Goal: Task Accomplishment & Management: Manage account settings

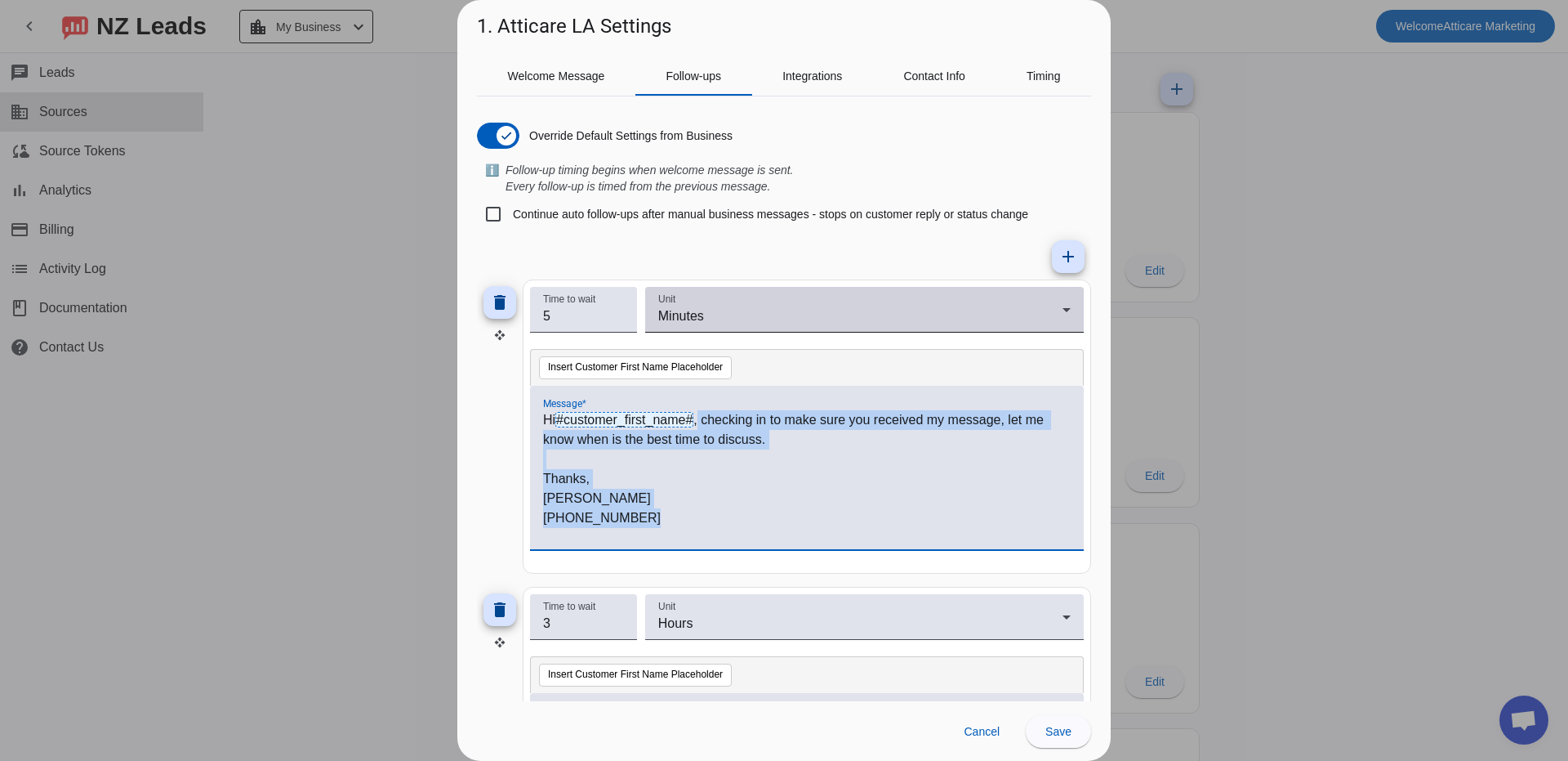
scroll to position [83, 0]
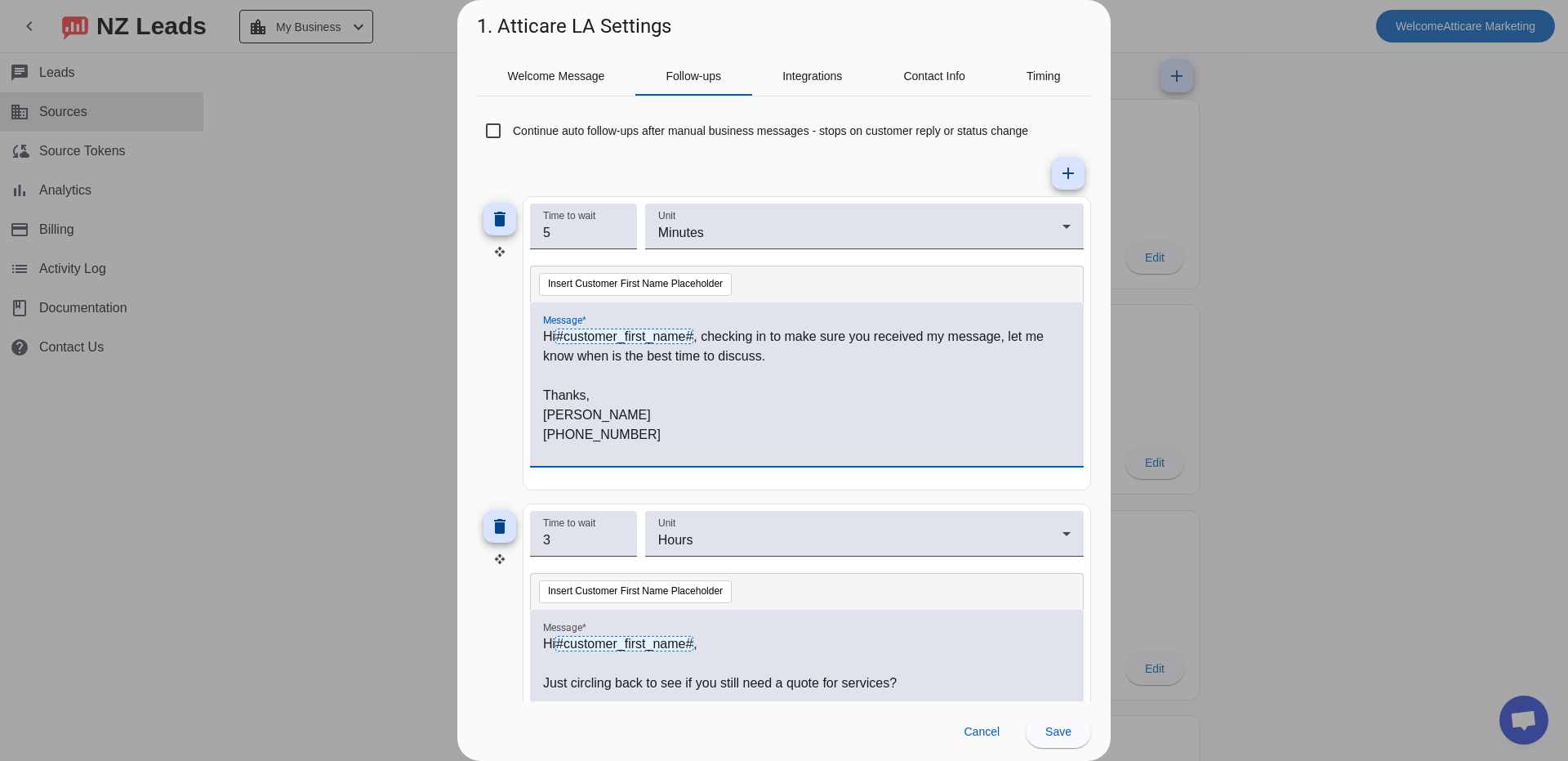
click at [1230, 130] on div at bounding box center [784, 380] width 1568 height 761
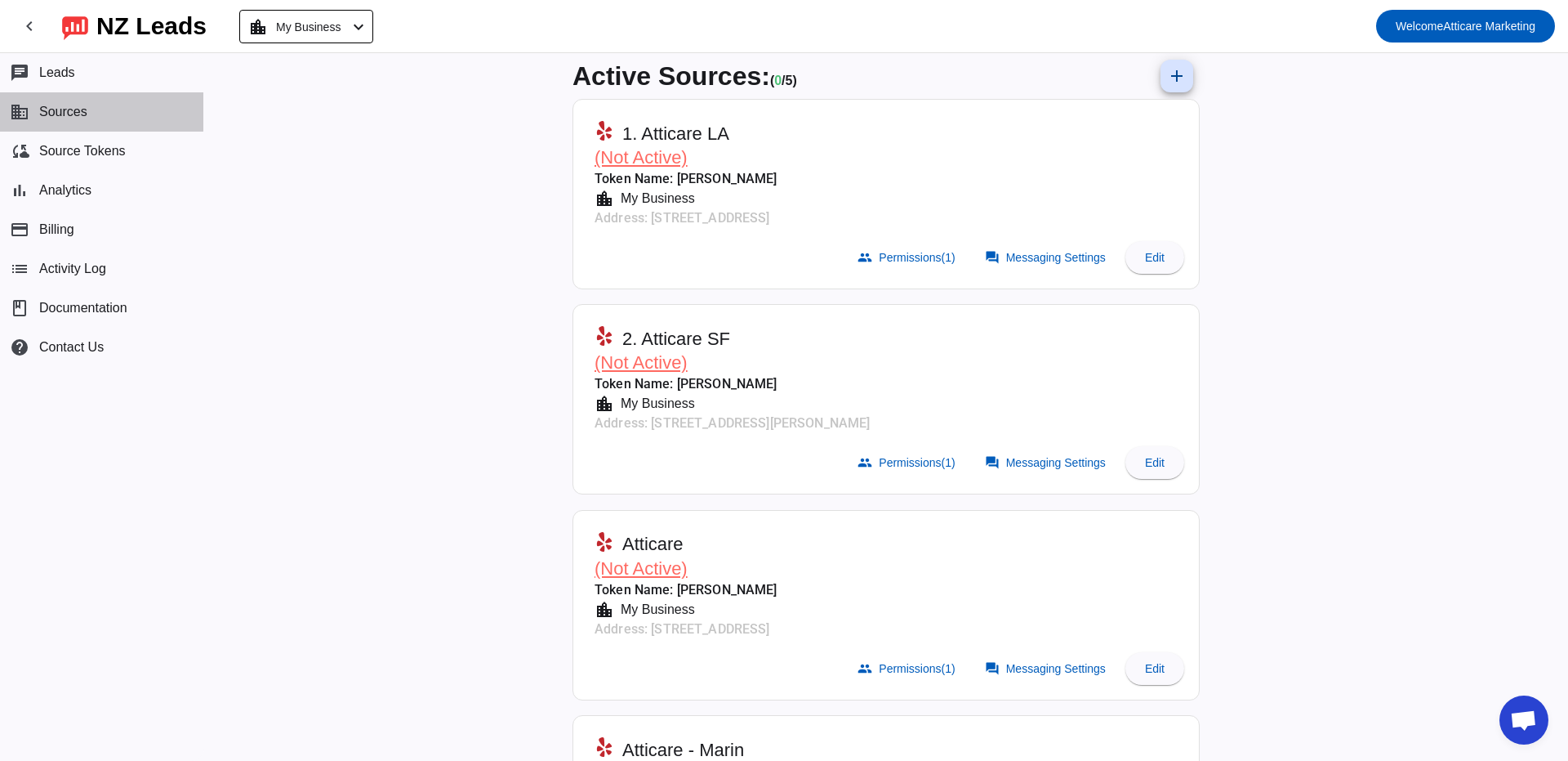
click at [58, 109] on span "Sources" at bounding box center [63, 112] width 48 height 15
click at [75, 147] on span "Source Tokens" at bounding box center [82, 152] width 87 height 15
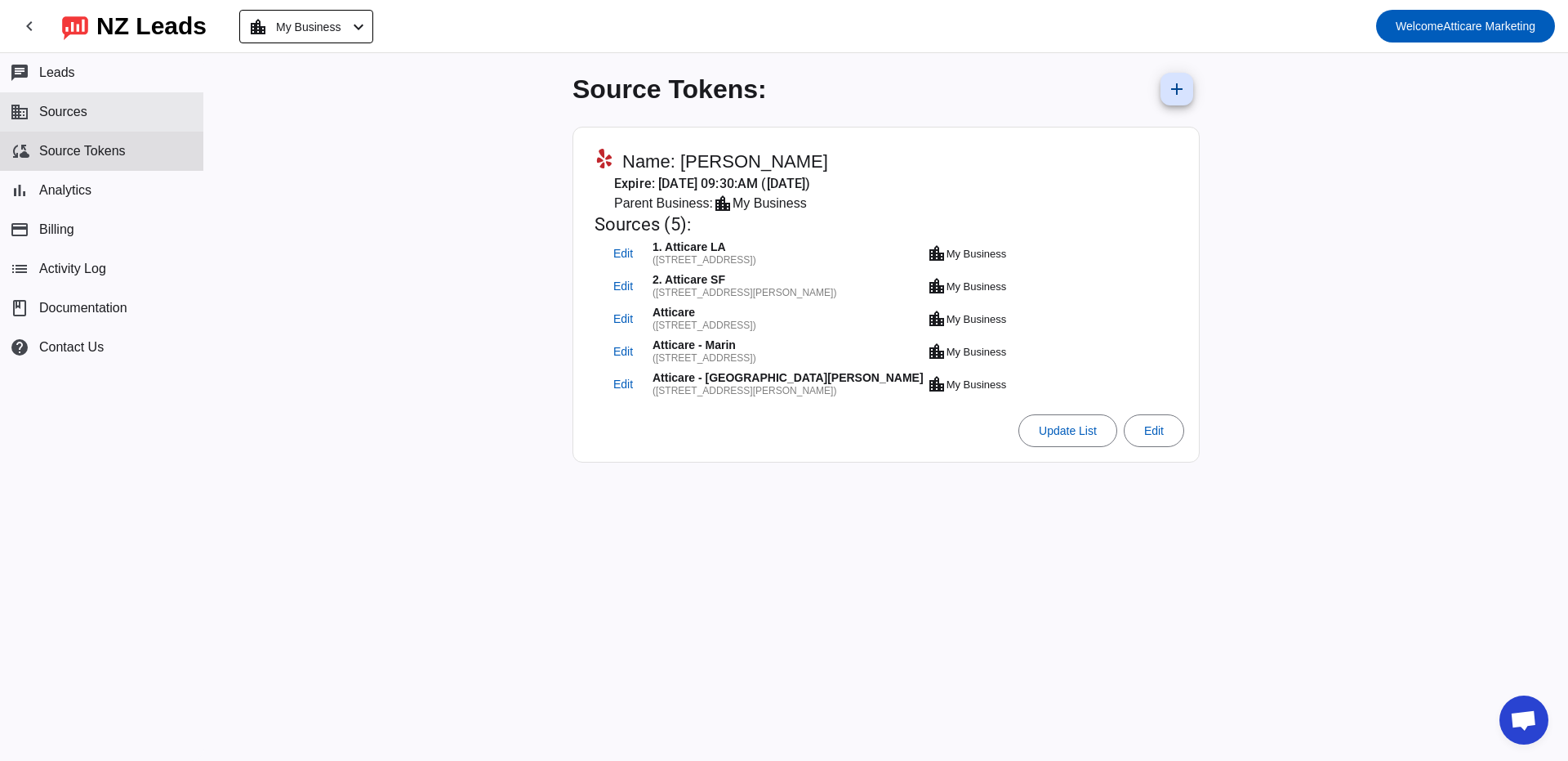
click at [62, 113] on span "Sources" at bounding box center [63, 112] width 48 height 15
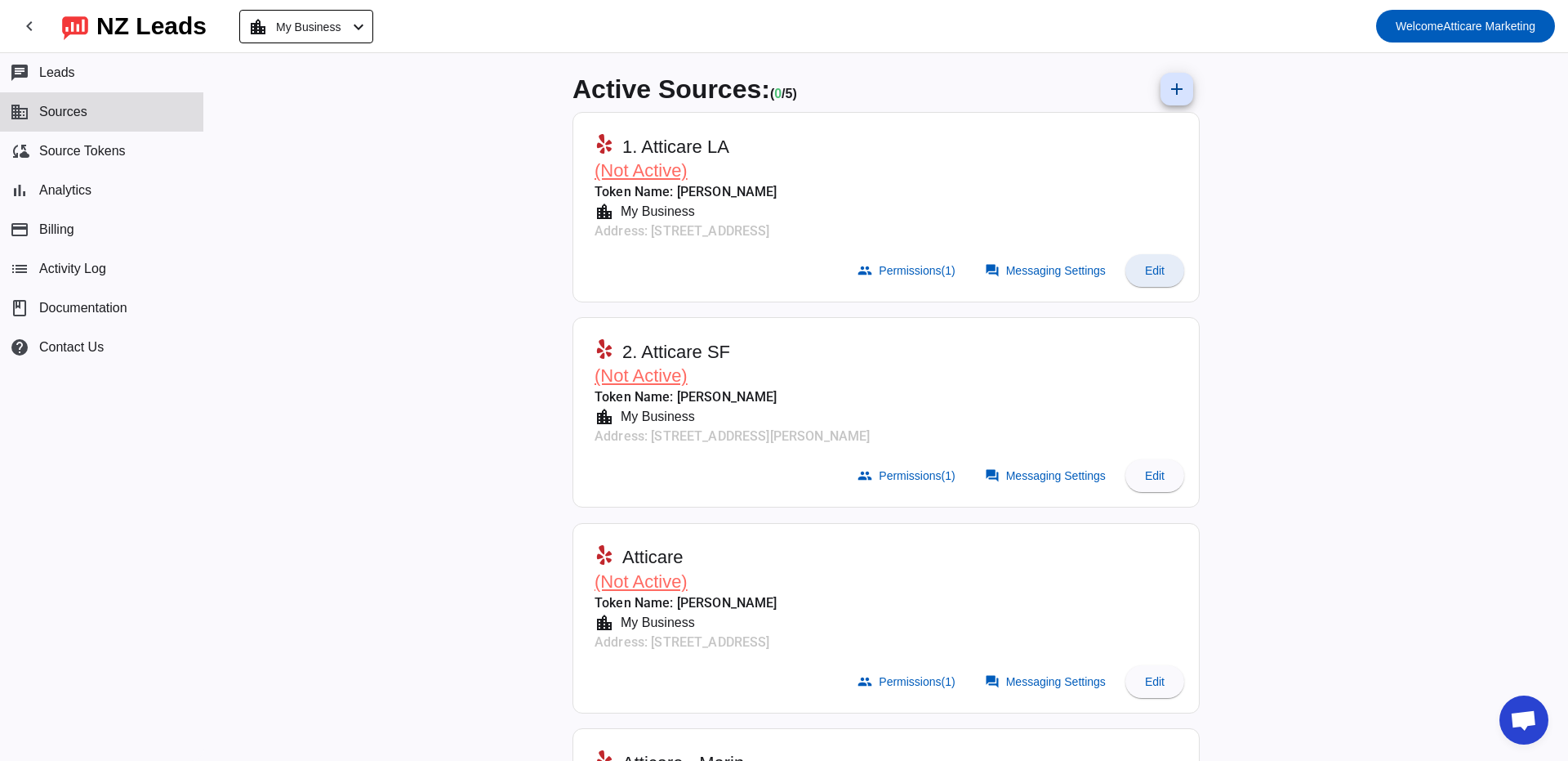
click at [1159, 265] on span "Edit" at bounding box center [1155, 271] width 20 height 13
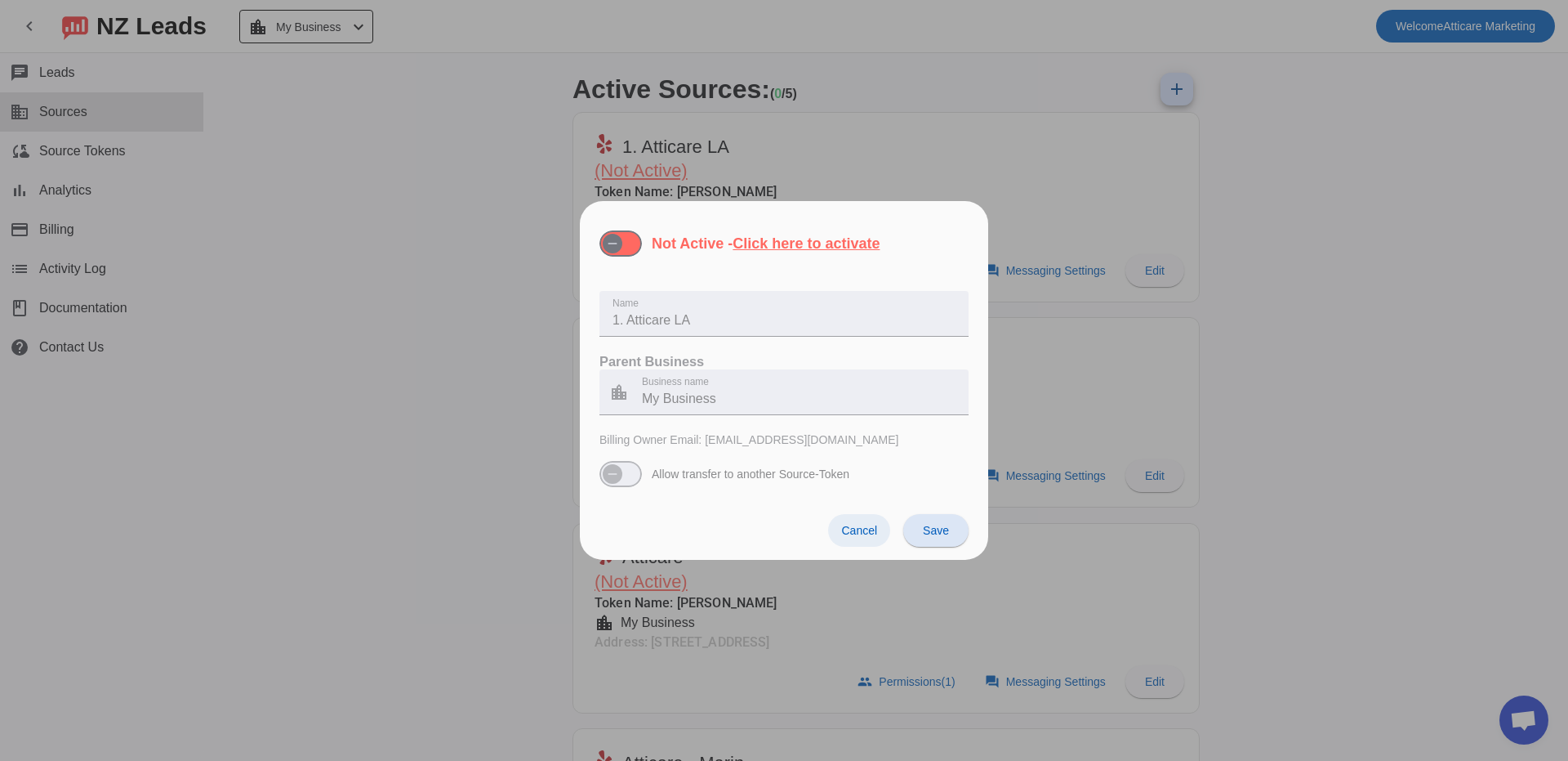
click at [857, 533] on span "Cancel" at bounding box center [859, 530] width 36 height 13
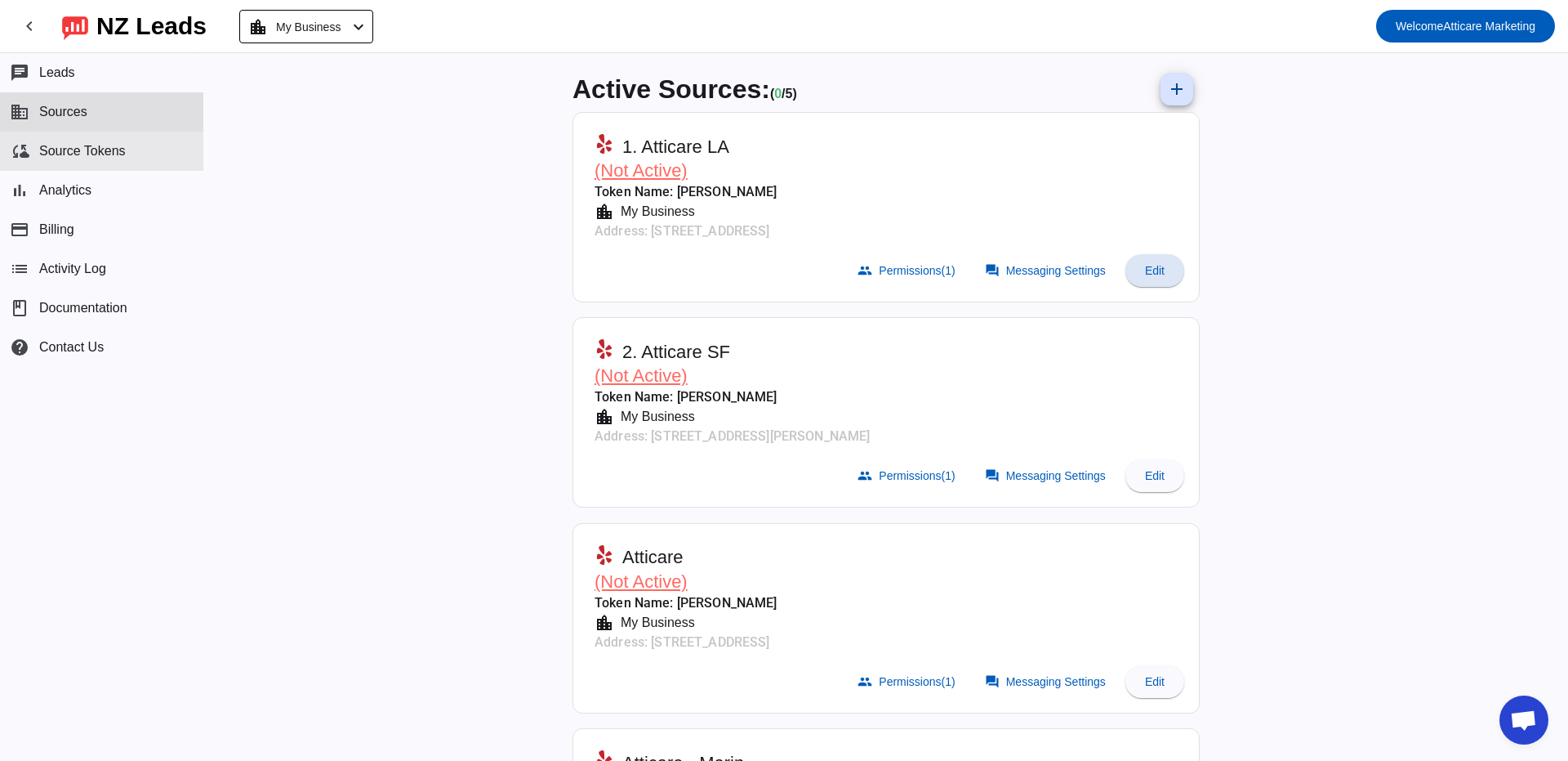
click at [98, 156] on span "Source Tokens" at bounding box center [82, 152] width 87 height 15
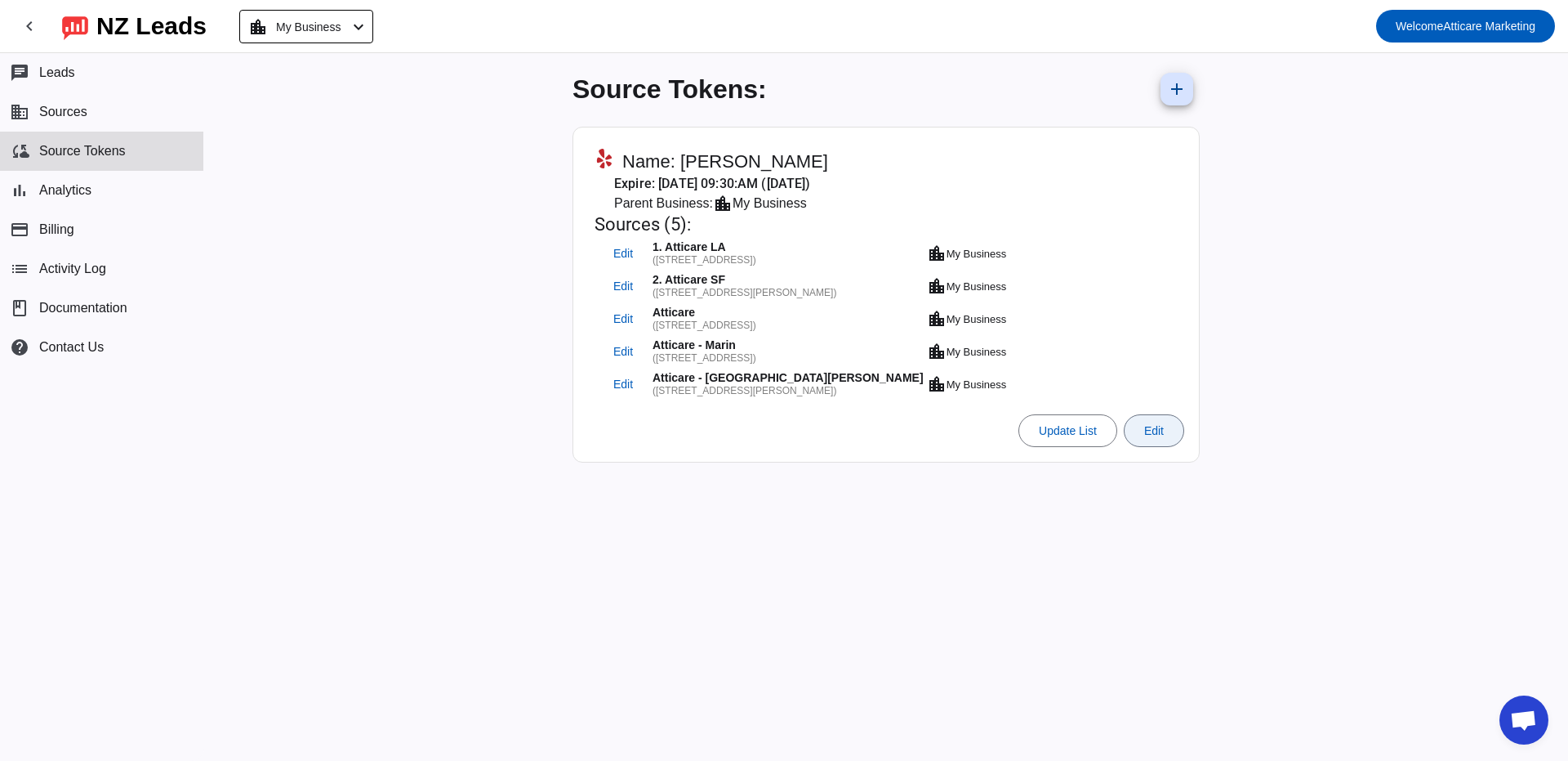
click at [1156, 428] on span "Edit" at bounding box center [1154, 430] width 20 height 13
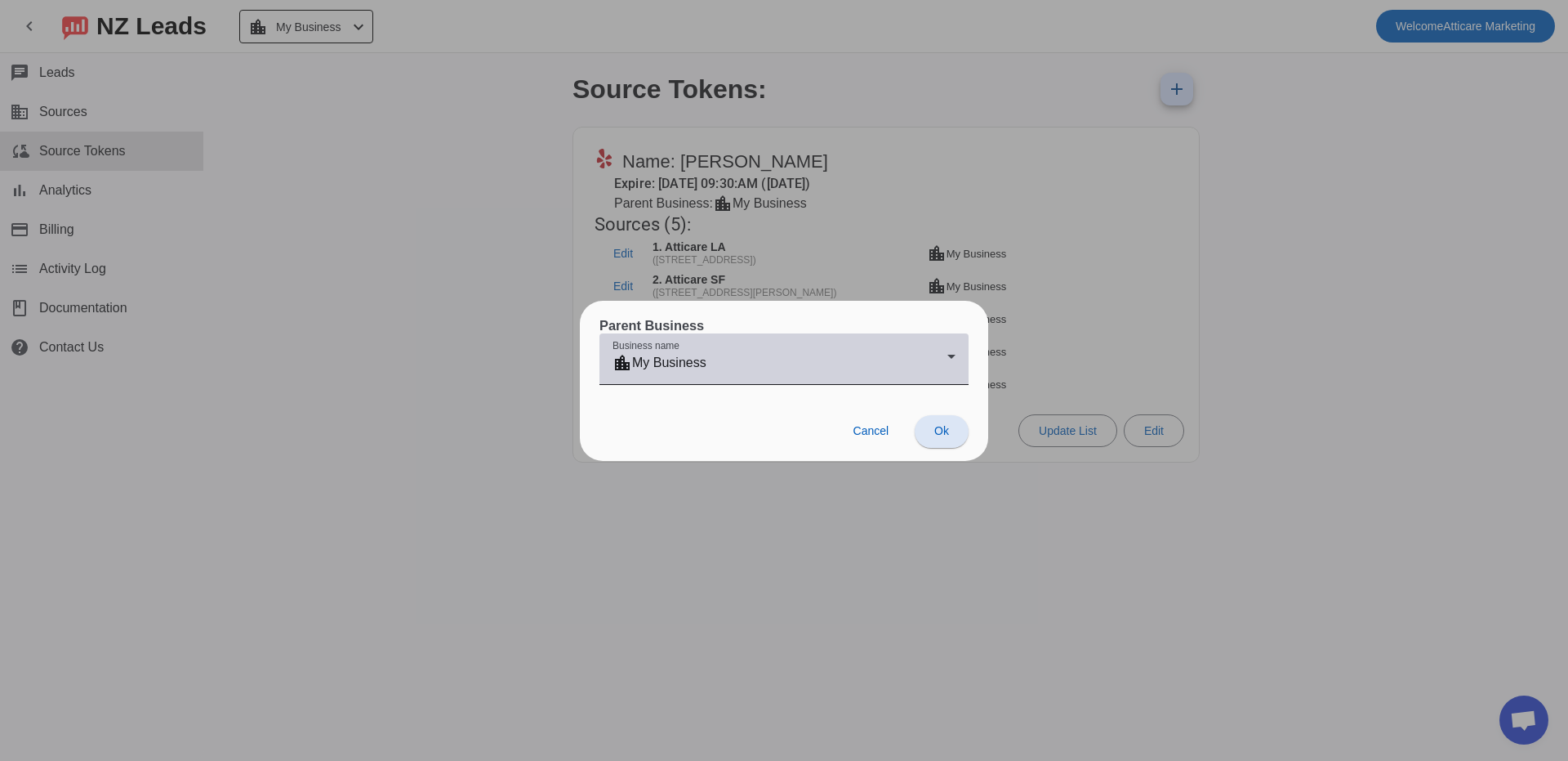
click at [849, 367] on div "location_city My Business" at bounding box center [780, 363] width 335 height 20
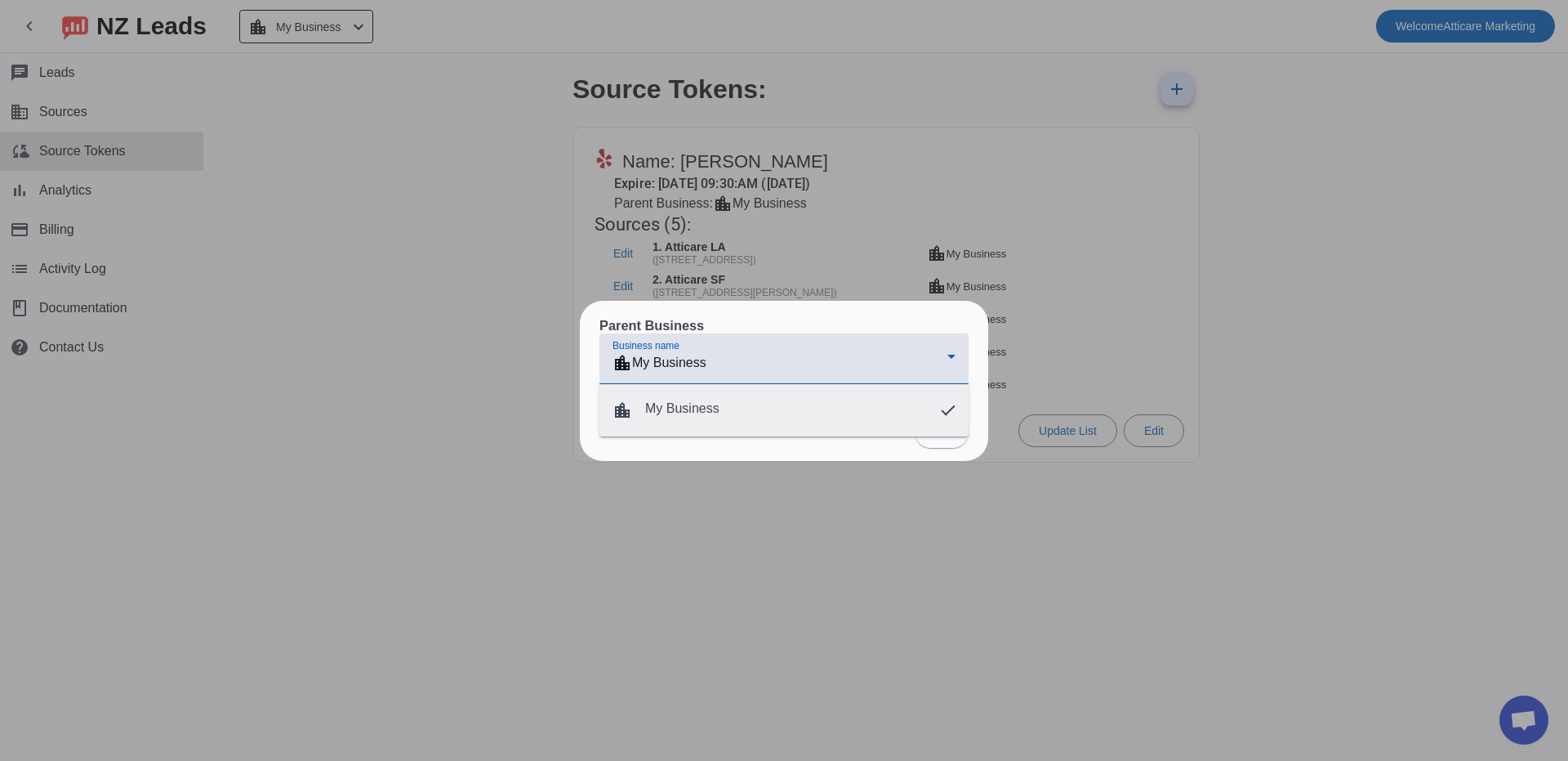
click at [849, 367] on div at bounding box center [784, 380] width 1568 height 761
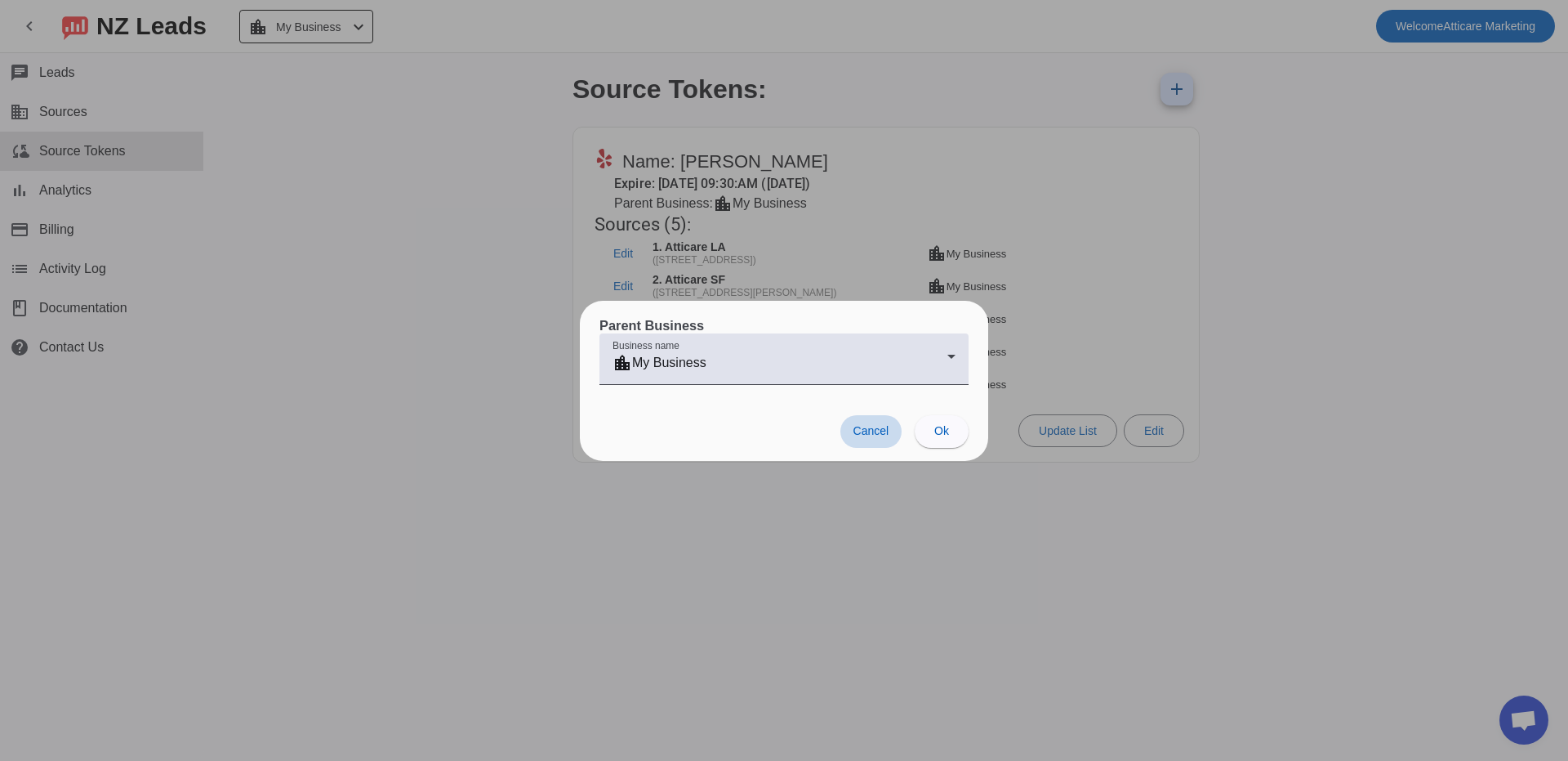
click at [880, 435] on span "Cancel" at bounding box center [871, 430] width 36 height 13
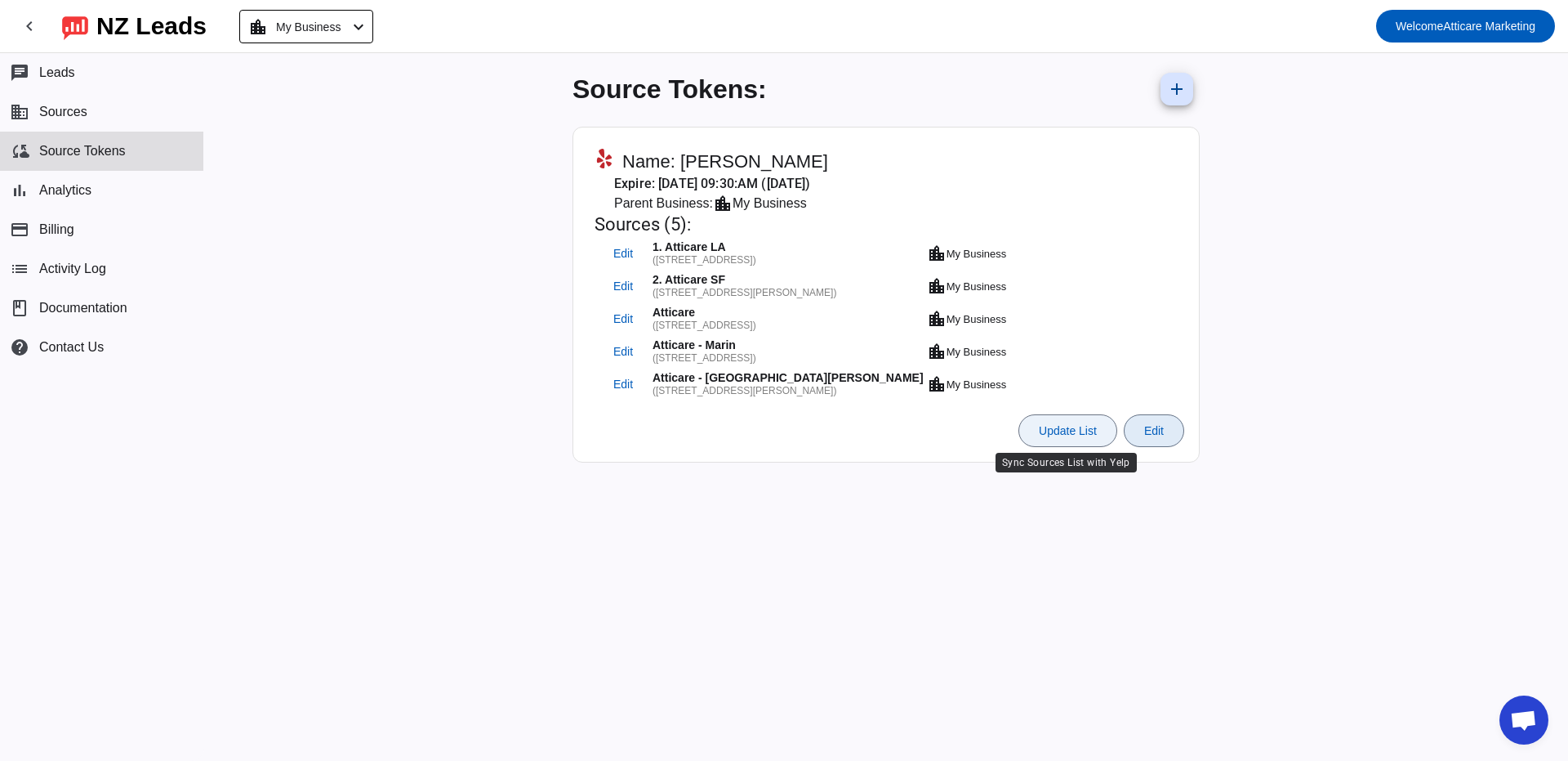
click at [1087, 427] on span "Update List" at bounding box center [1068, 430] width 58 height 13
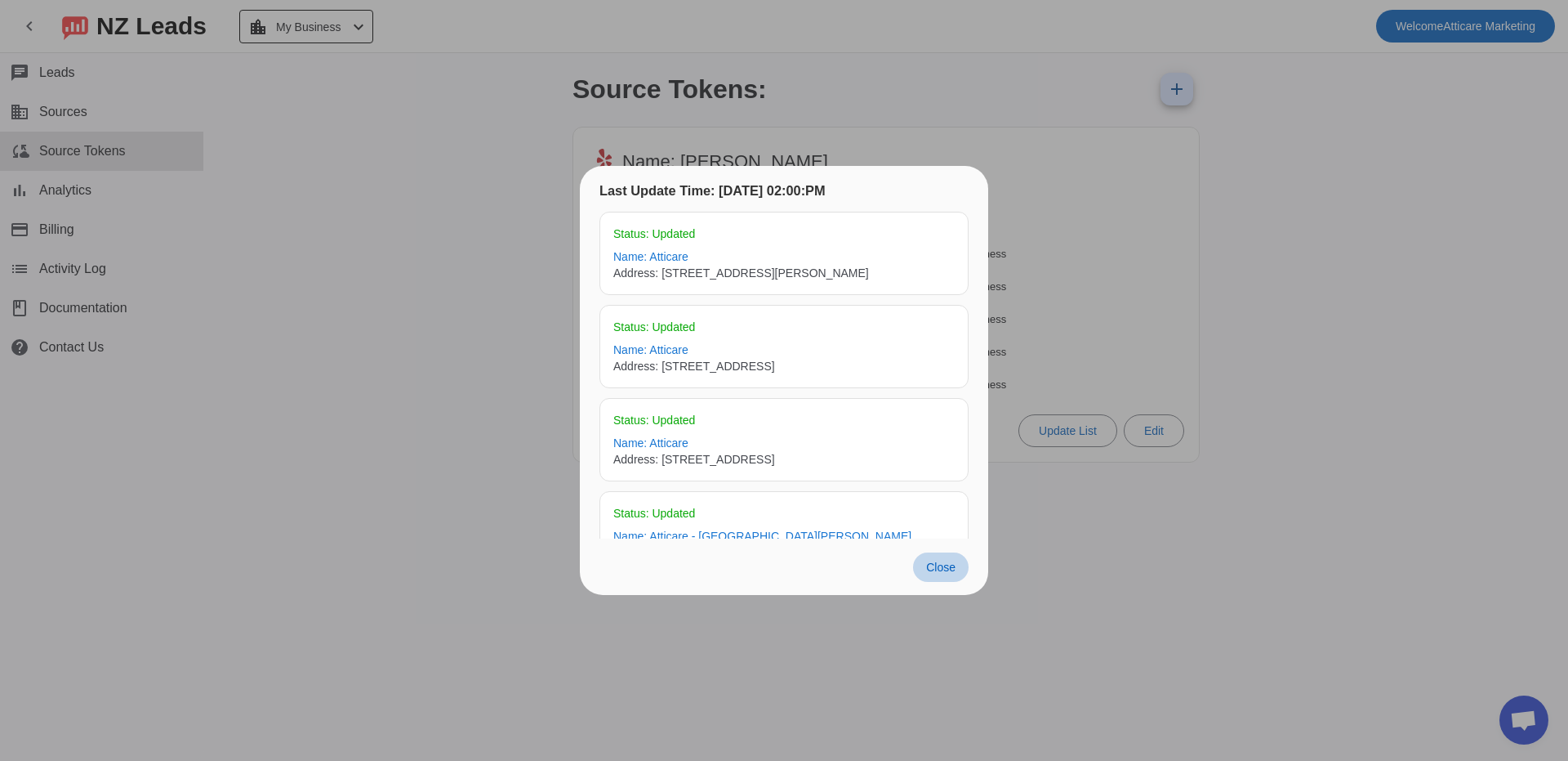
click at [953, 569] on span "Close" at bounding box center [940, 567] width 29 height 13
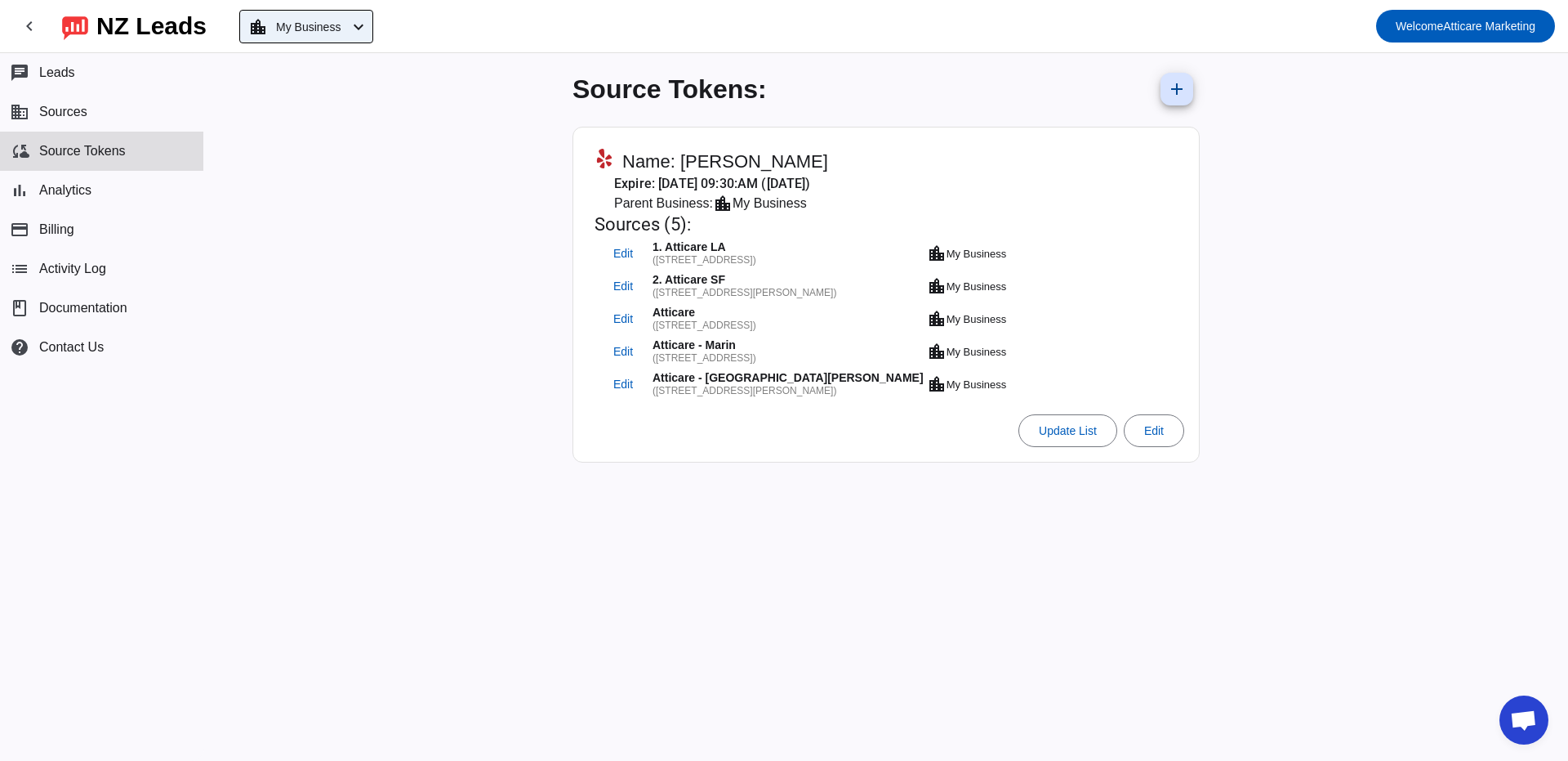
click at [369, 26] on mat-icon "chevron_left" at bounding box center [359, 27] width 20 height 20
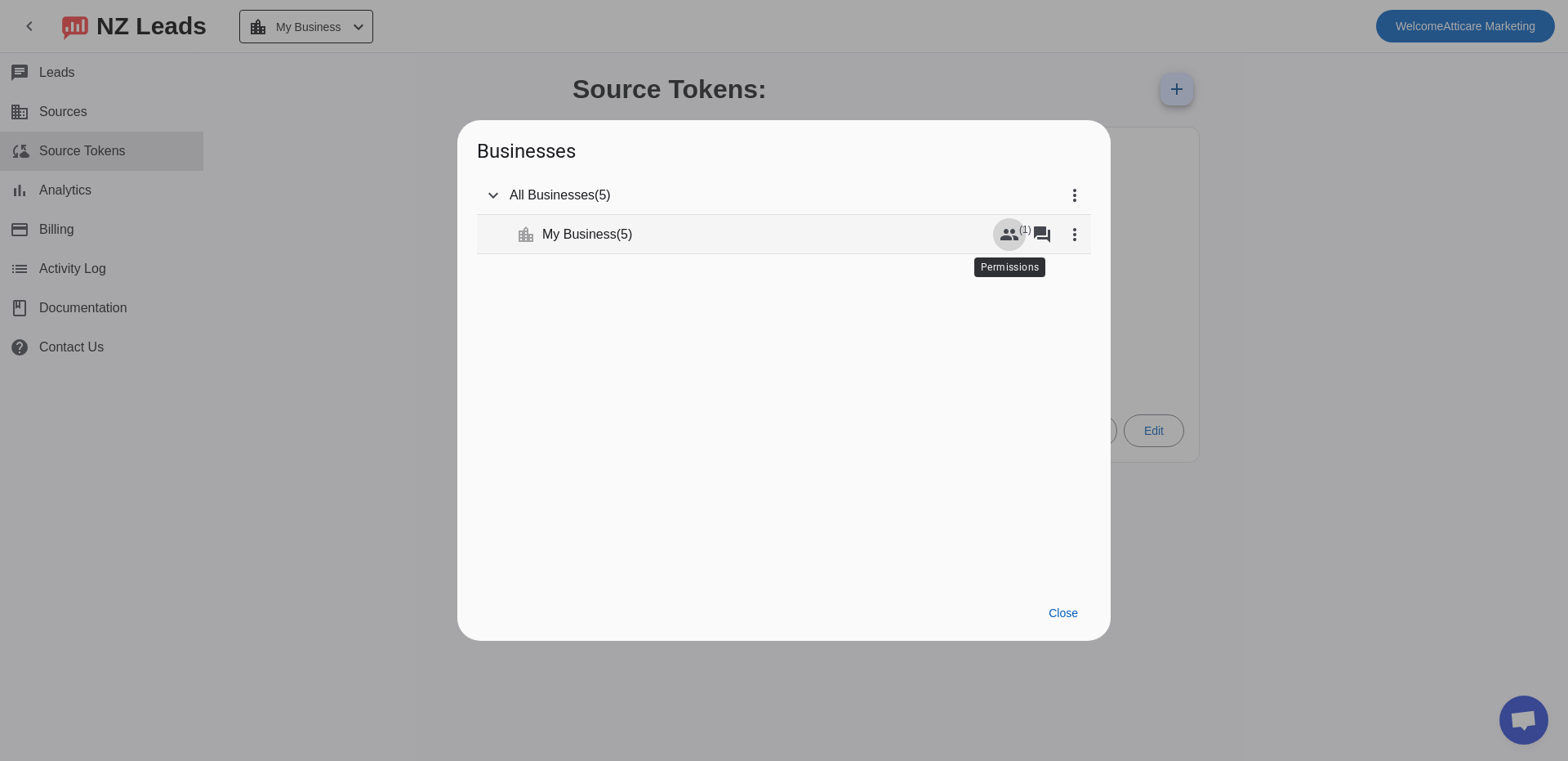
click at [1015, 239] on mat-icon "group" at bounding box center [1010, 235] width 20 height 20
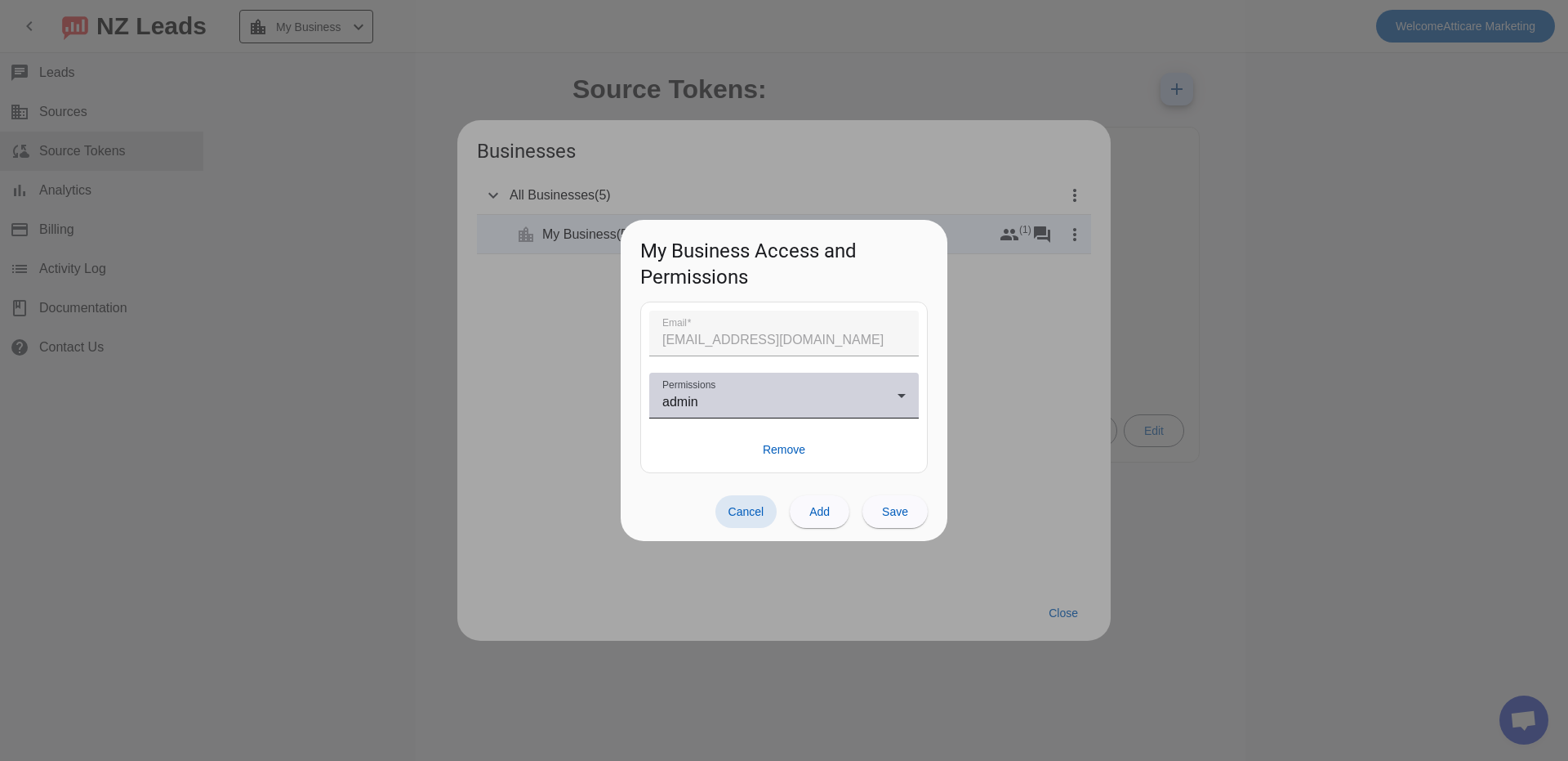
click at [782, 398] on div "admin" at bounding box center [780, 402] width 236 height 20
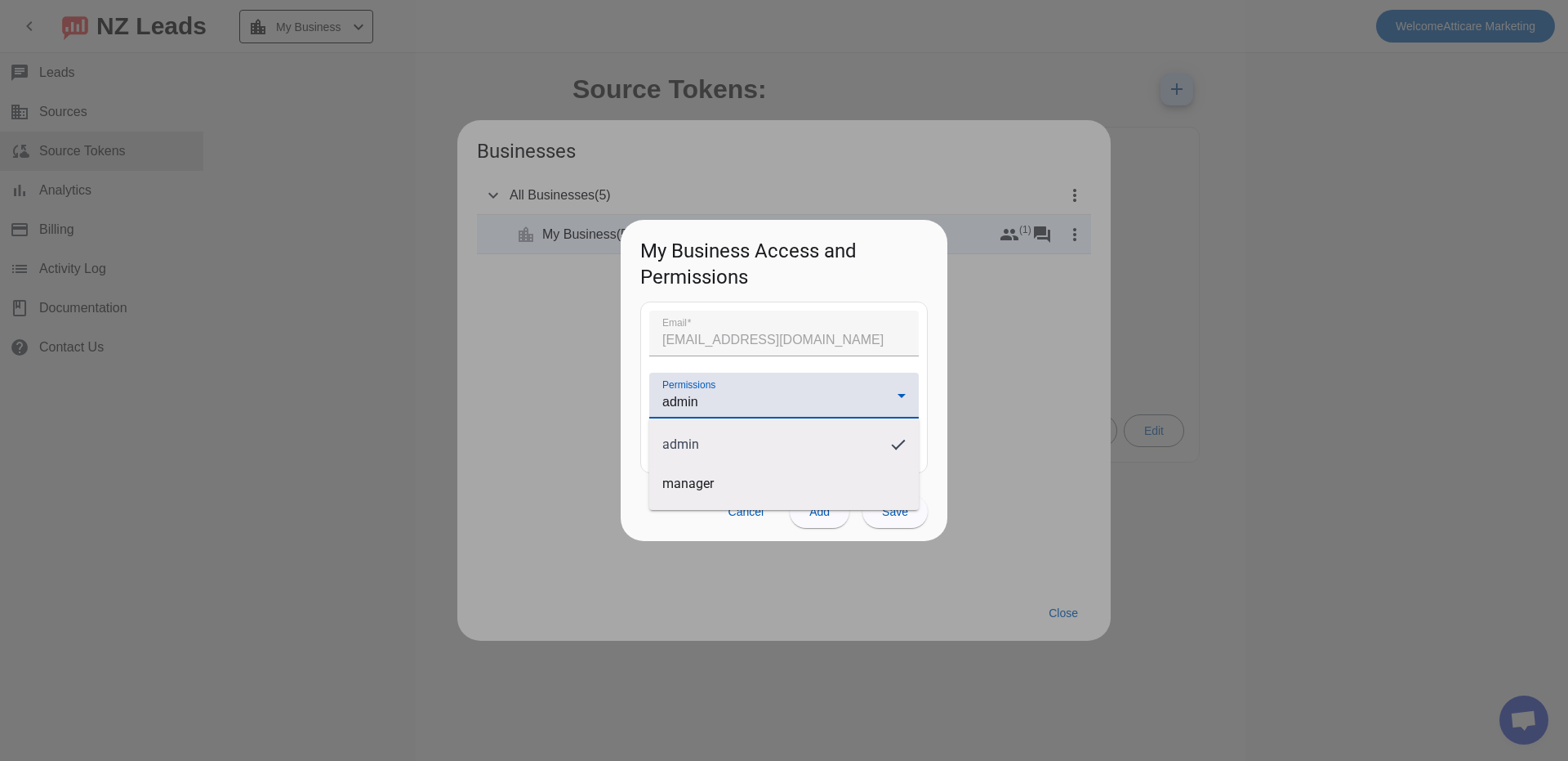
click at [782, 398] on div at bounding box center [784, 380] width 1568 height 761
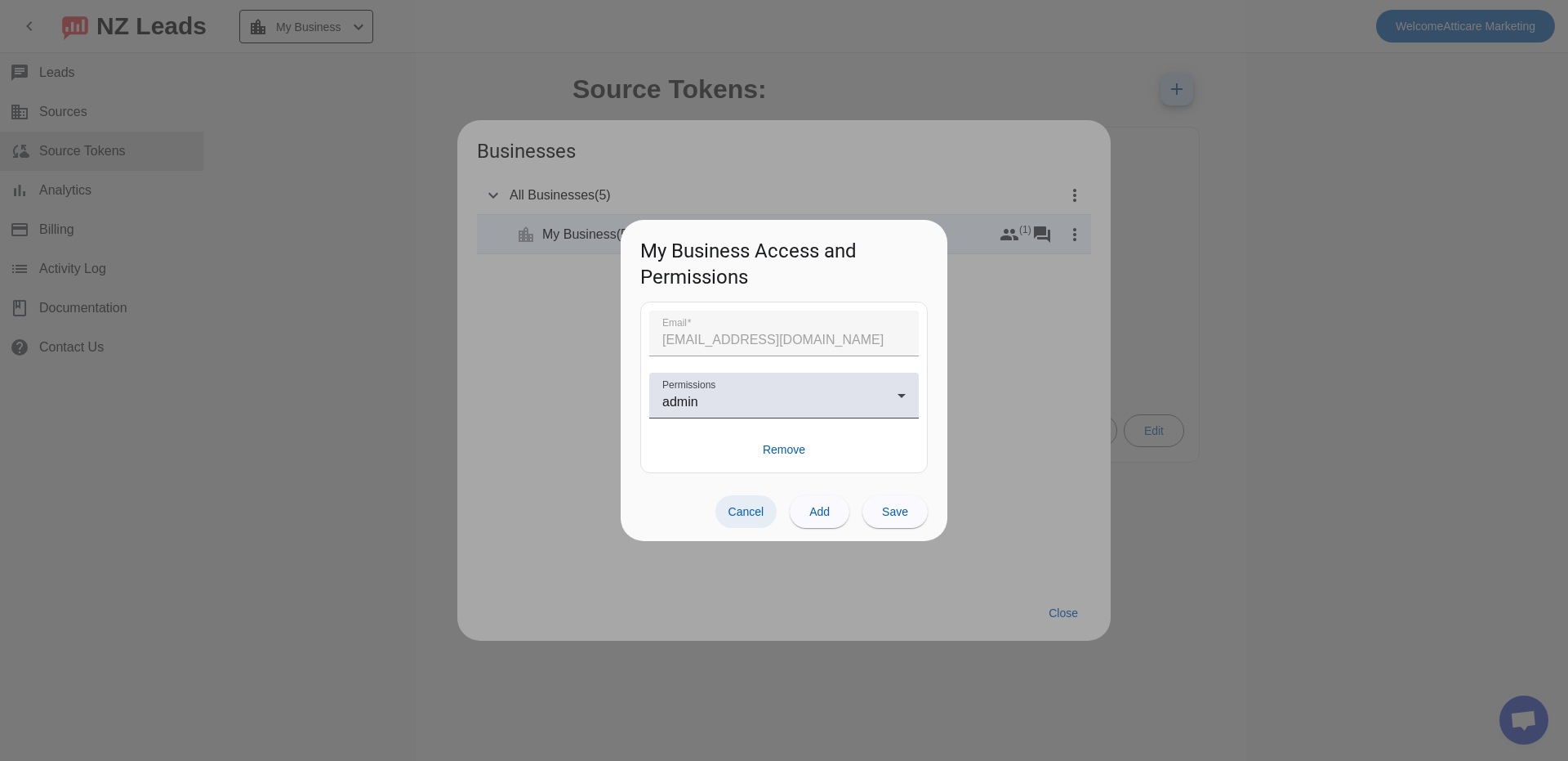
click at [753, 509] on span "Cancel" at bounding box center [746, 511] width 36 height 13
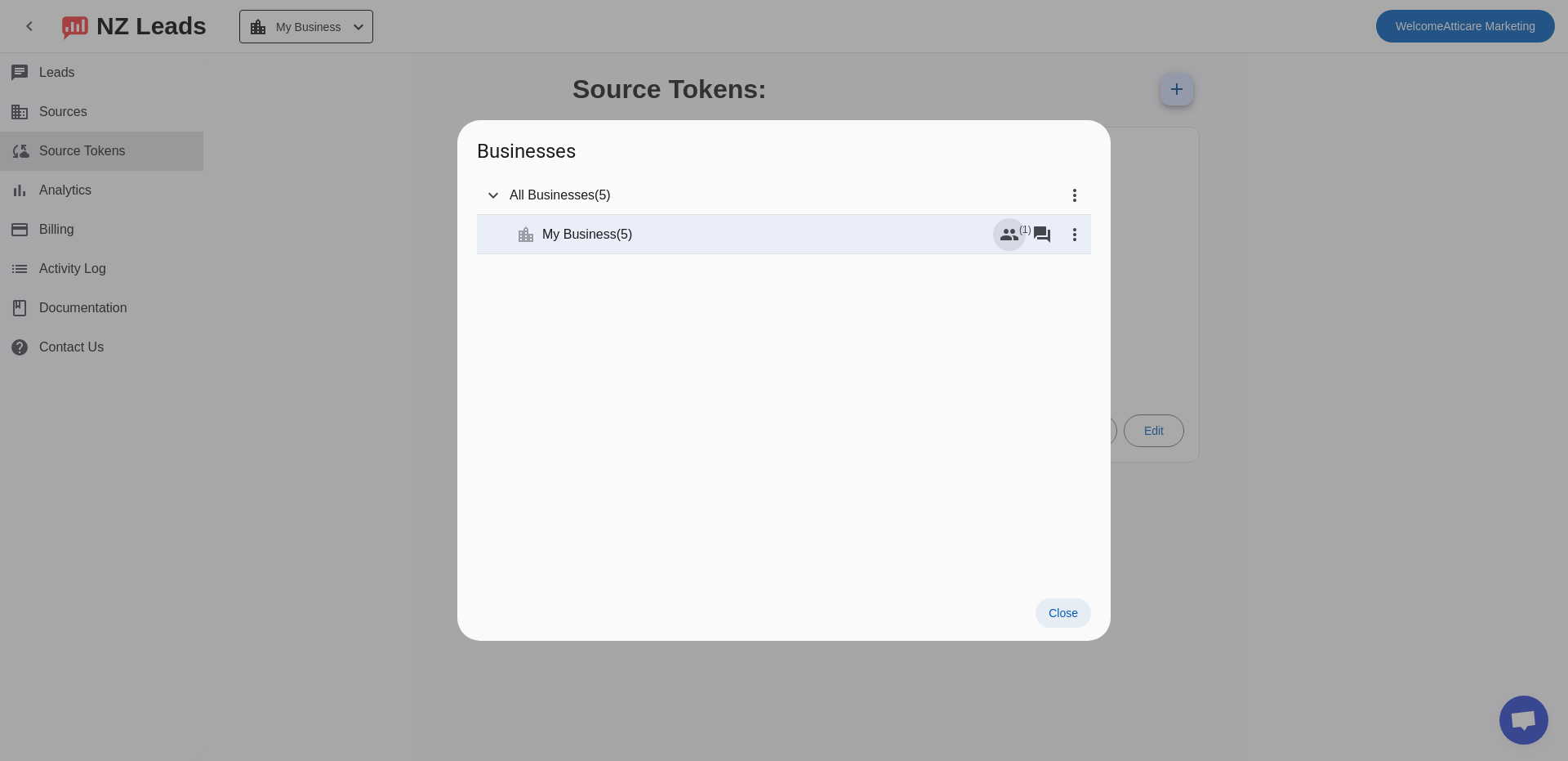
click at [1068, 614] on span "Close" at bounding box center [1063, 613] width 29 height 13
